Goal: Use online tool/utility: Utilize a website feature to perform a specific function

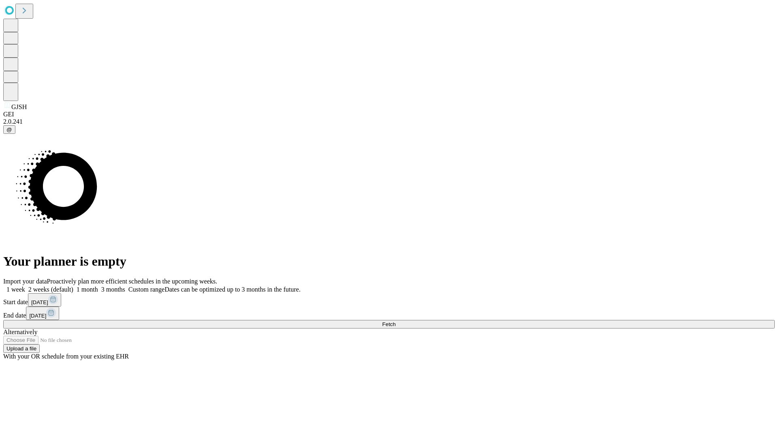
click at [396, 321] on span "Fetch" at bounding box center [388, 324] width 13 height 6
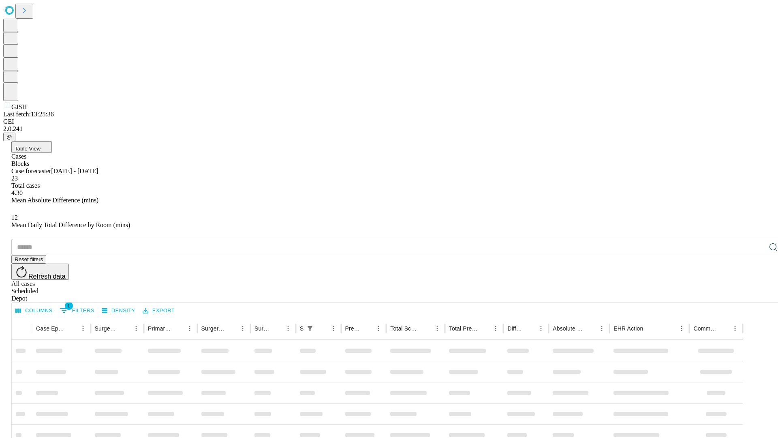
click at [41, 146] on span "Table View" at bounding box center [28, 149] width 26 height 6
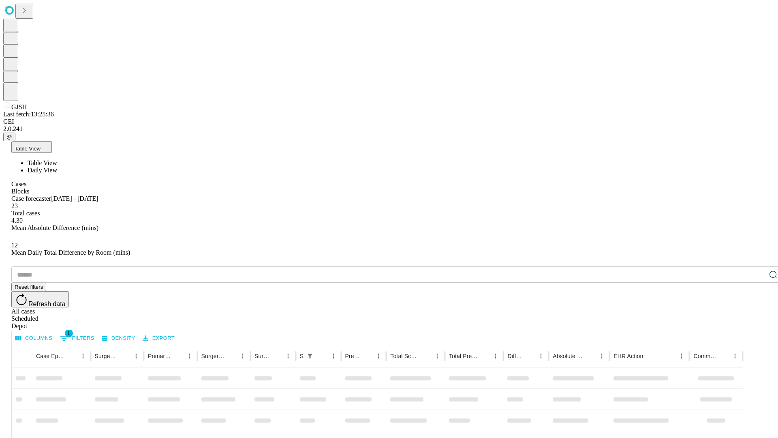
click at [57, 167] on span "Daily View" at bounding box center [43, 170] width 30 height 7
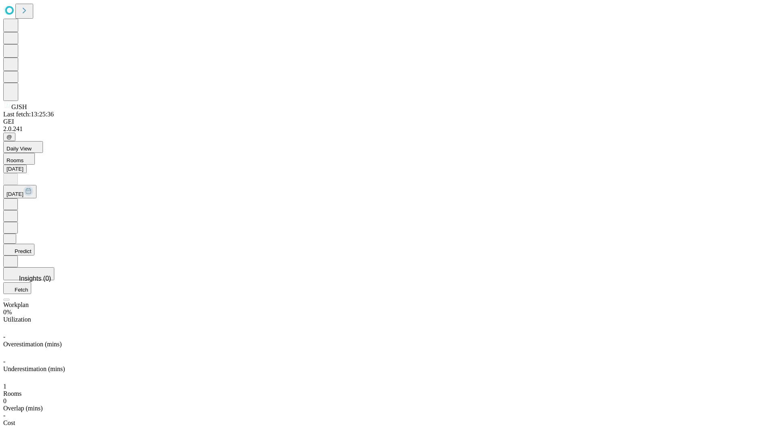
click at [34, 244] on button "Predict" at bounding box center [18, 250] width 31 height 12
